Goal: Transaction & Acquisition: Purchase product/service

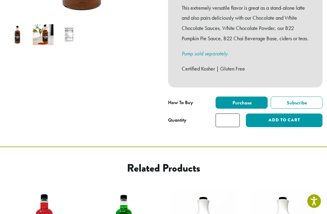
scroll to position [206, 0]
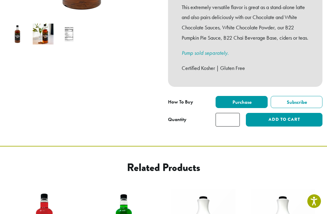
click at [296, 127] on button "Add to cart" at bounding box center [284, 120] width 77 height 14
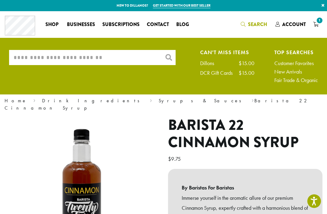
click at [32, 55] on input "What are you searching for?" at bounding box center [92, 57] width 167 height 15
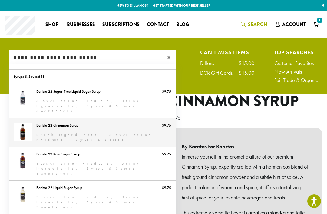
type input "**********"
click at [23, 125] on link "Barista 22 Cinnamon Syrup" at bounding box center [92, 132] width 167 height 28
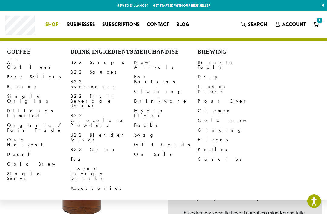
click at [75, 64] on link "B22 Syrups" at bounding box center [103, 63] width 64 height 10
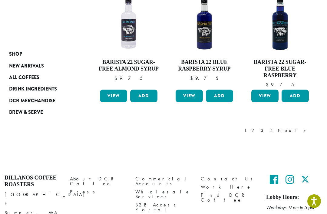
scroll to position [527, 0]
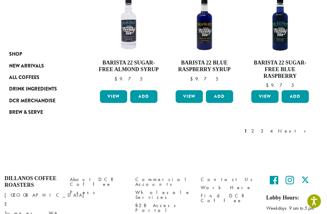
click at [302, 128] on link "Next »" at bounding box center [294, 131] width 35 height 7
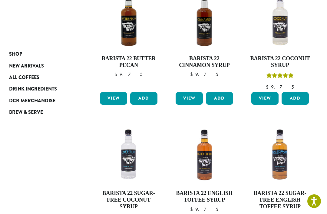
scroll to position [116, 0]
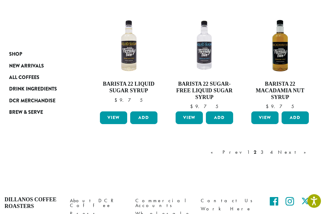
scroll to position [489, 0]
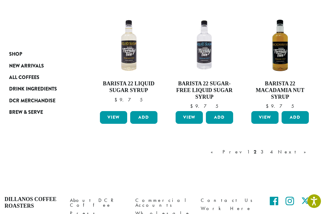
click at [304, 148] on link "Next »" at bounding box center [294, 151] width 35 height 7
